Goal: Information Seeking & Learning: Check status

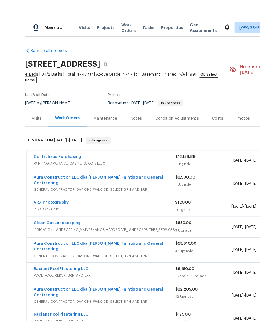
scroll to position [0, 92]
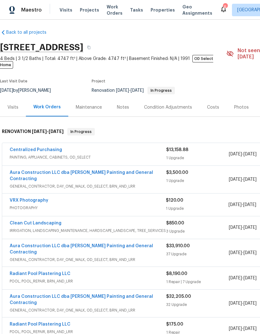
scroll to position [3, 0]
click at [25, 198] on link "VRX Photography" at bounding box center [29, 200] width 39 height 4
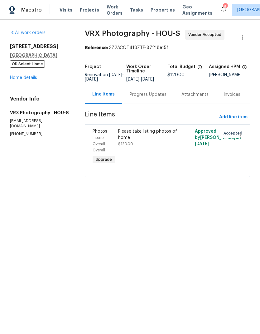
click at [147, 98] on div "Progress Updates" at bounding box center [148, 94] width 37 height 6
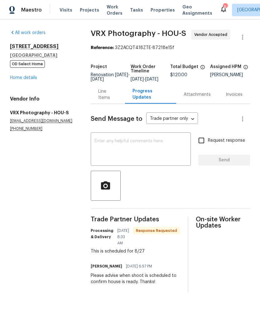
click at [107, 100] on div "Line Items" at bounding box center [107, 94] width 19 height 12
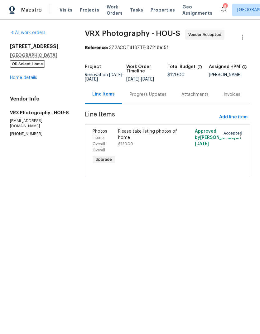
click at [31, 79] on link "Home details" at bounding box center [23, 78] width 27 height 4
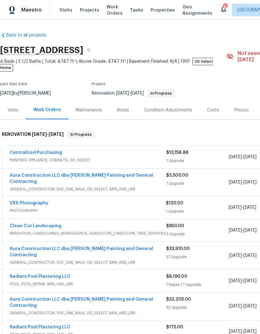
click at [220, 10] on icon at bounding box center [223, 8] width 7 height 7
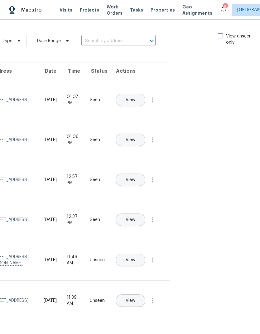
scroll to position [0, 70]
click at [135, 98] on span "View" at bounding box center [131, 100] width 10 height 5
click at [212, 36] on div "Type Date Range ​ View unseen only" at bounding box center [129, 41] width 264 height 22
click at [218, 34] on span at bounding box center [220, 35] width 5 height 5
click at [218, 34] on input "View unseen only" at bounding box center [220, 35] width 4 height 4
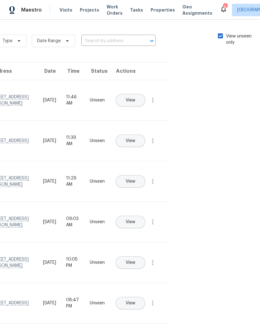
click at [218, 34] on span at bounding box center [220, 35] width 5 height 5
click at [218, 34] on input "View unseen only" at bounding box center [220, 35] width 4 height 4
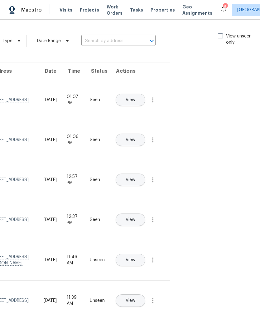
click at [218, 33] on span at bounding box center [220, 35] width 5 height 5
click at [218, 33] on input "View unseen only" at bounding box center [220, 35] width 4 height 4
checkbox input "true"
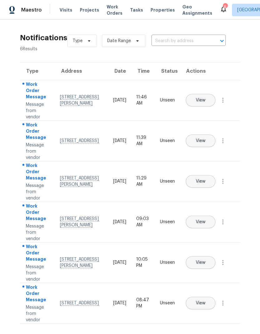
scroll to position [0, 0]
click at [223, 103] on icon "button" at bounding box center [223, 100] width 1 height 5
click at [205, 109] on div "Mark Seen" at bounding box center [187, 108] width 49 height 6
click at [223, 143] on icon "button" at bounding box center [223, 140] width 1 height 5
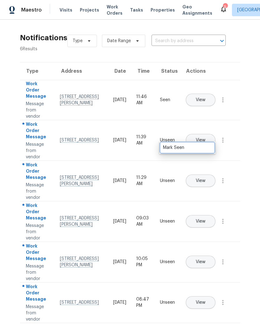
click at [206, 149] on div "Mark Seen" at bounding box center [187, 148] width 49 height 6
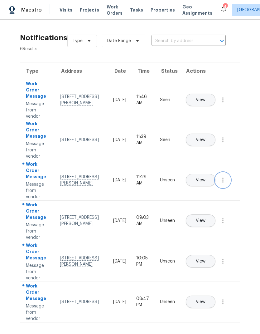
click at [224, 184] on icon "button" at bounding box center [222, 179] width 7 height 7
click at [202, 190] on div "Mark Seen" at bounding box center [187, 188] width 49 height 6
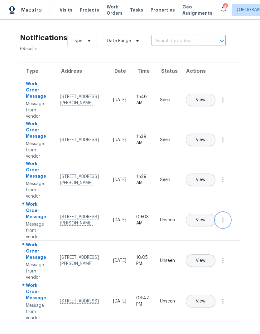
click at [225, 224] on icon "button" at bounding box center [222, 219] width 7 height 7
click at [208, 226] on div "Mark Seen" at bounding box center [187, 227] width 49 height 6
click at [224, 264] on icon "button" at bounding box center [222, 259] width 7 height 7
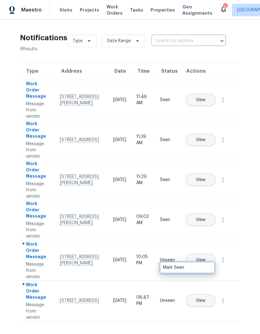
click at [209, 269] on div "Mark Seen" at bounding box center [187, 267] width 49 height 6
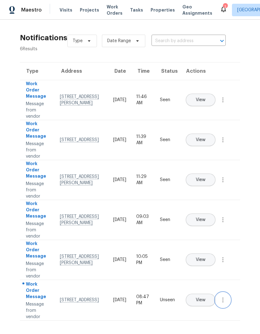
click at [226, 304] on icon "button" at bounding box center [222, 299] width 7 height 7
click at [210, 304] on link "Mark Seen" at bounding box center [187, 307] width 53 height 9
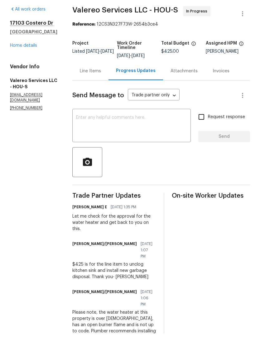
click at [30, 67] on link "Home details" at bounding box center [23, 69] width 27 height 4
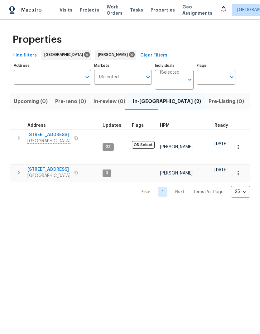
click at [54, 166] on span "21735 Sierra Long Dr" at bounding box center [48, 169] width 43 height 6
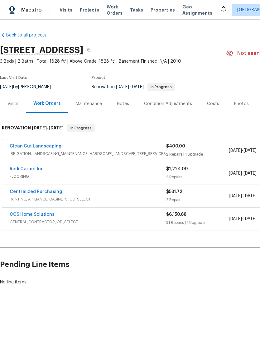
click at [19, 147] on link "Clean Cut Landscaping" at bounding box center [36, 146] width 52 height 4
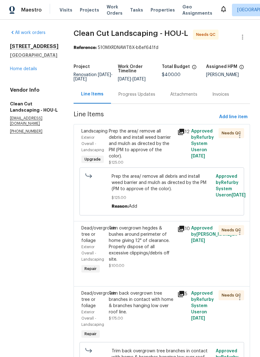
click at [156, 156] on div "Prep the area/ remove all debris and install weed barrier and mulch as directed…" at bounding box center [141, 143] width 65 height 31
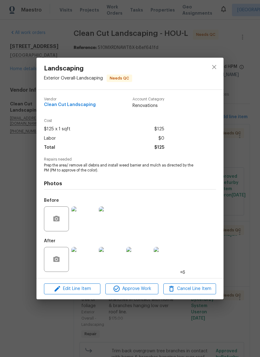
click at [86, 264] on img at bounding box center [83, 259] width 25 height 25
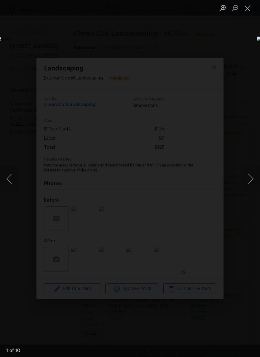
click at [257, 181] on button "Next image" at bounding box center [251, 178] width 19 height 25
click at [250, 180] on button "Next image" at bounding box center [251, 178] width 19 height 25
click at [250, 184] on button "Next image" at bounding box center [251, 178] width 19 height 25
click at [251, 181] on button "Next image" at bounding box center [251, 178] width 19 height 25
click at [246, 8] on button "Close lightbox" at bounding box center [248, 7] width 12 height 11
